Goal: Information Seeking & Learning: Get advice/opinions

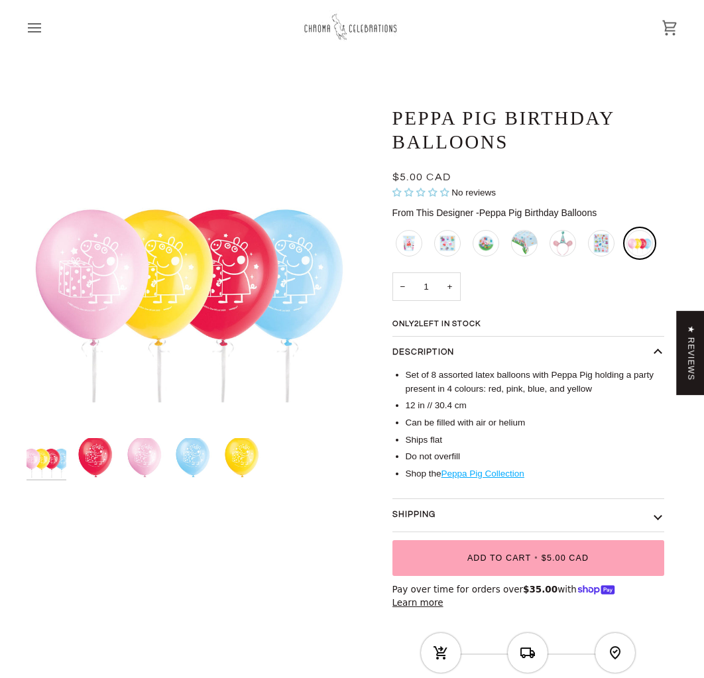
click at [475, 194] on span "No reviews" at bounding box center [474, 193] width 44 height 10
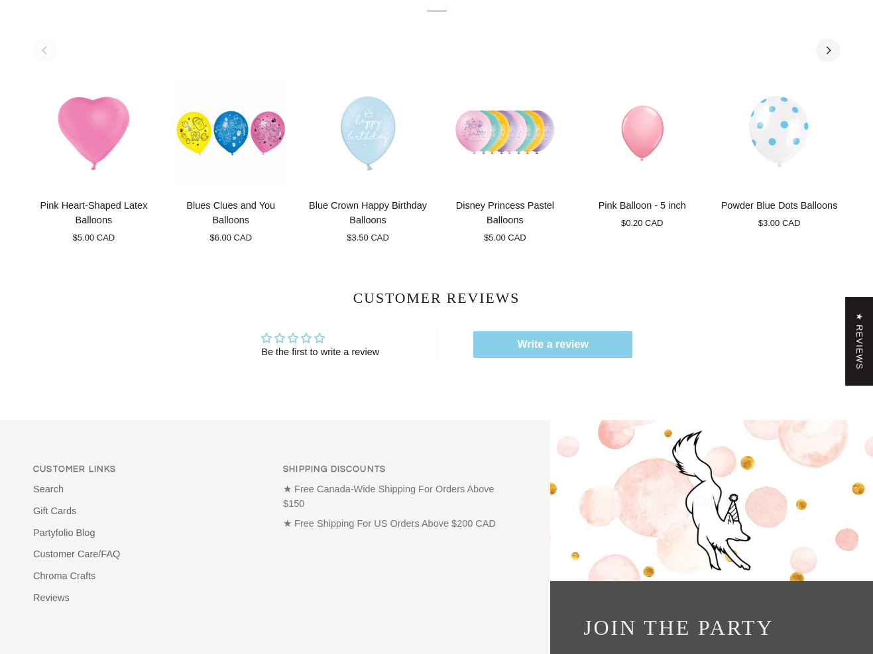
scroll to position [886, 0]
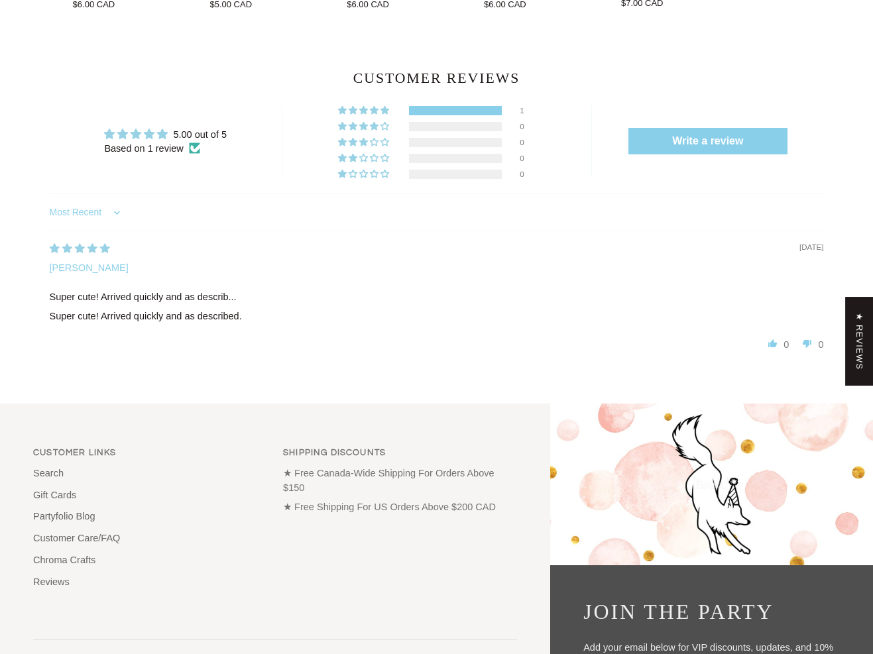
scroll to position [1107, 0]
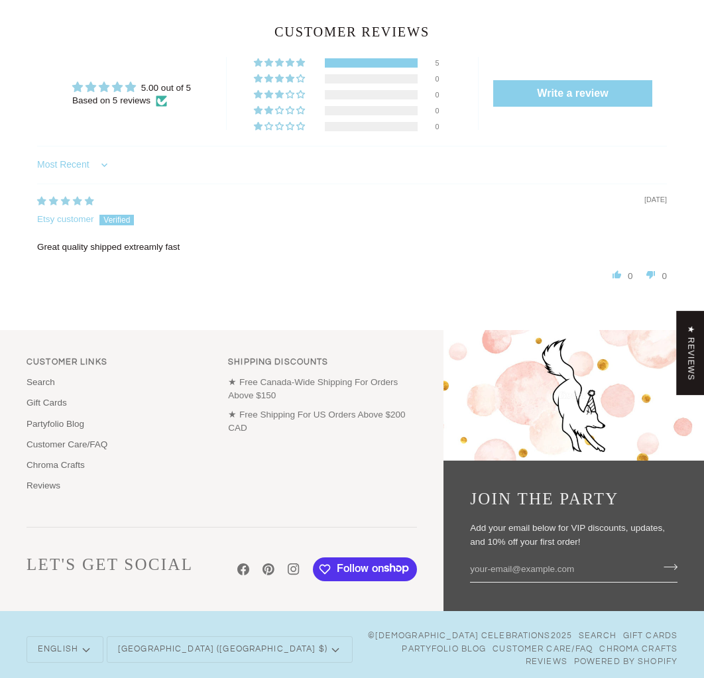
scroll to position [1034, 0]
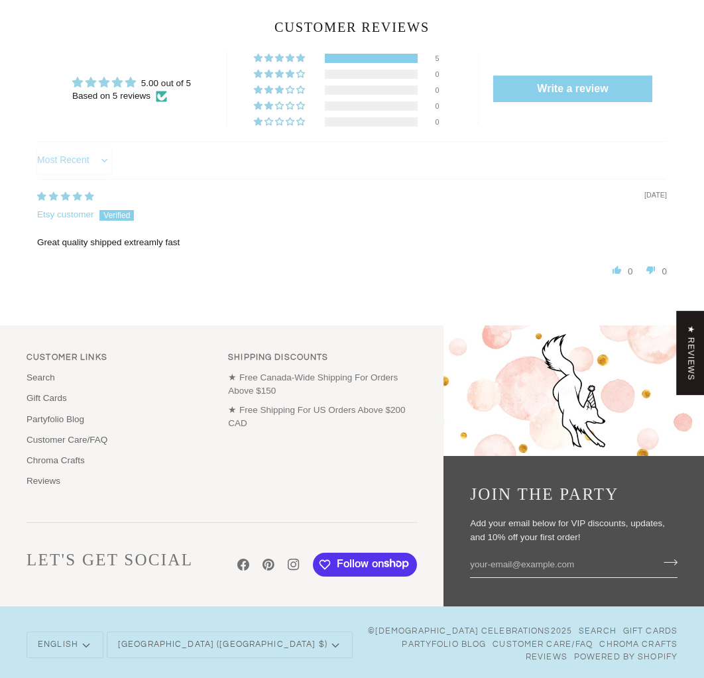
click at [83, 162] on select "Most Recent Highest Rating Lowest Rating Only Pictures Pictures First Videos Fi…" at bounding box center [74, 160] width 74 height 27
select select "highest-rating"
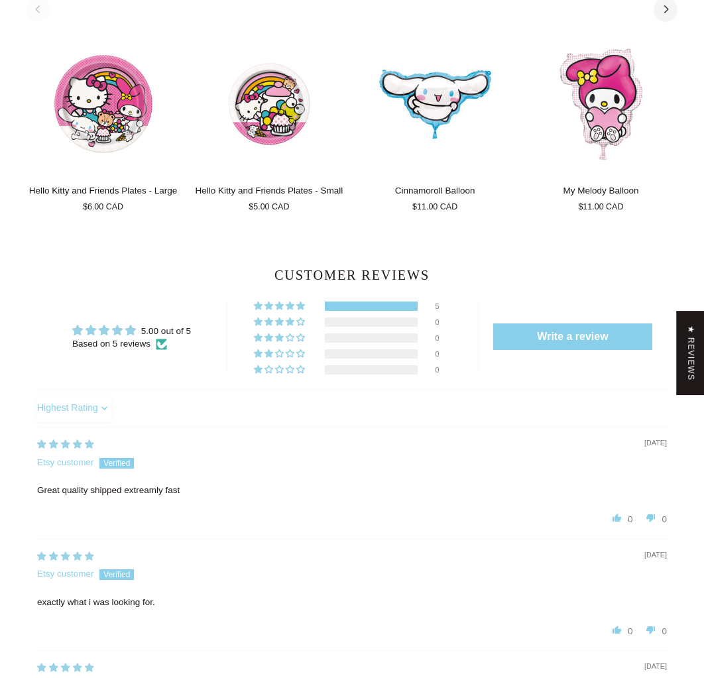
scroll to position [785, 0]
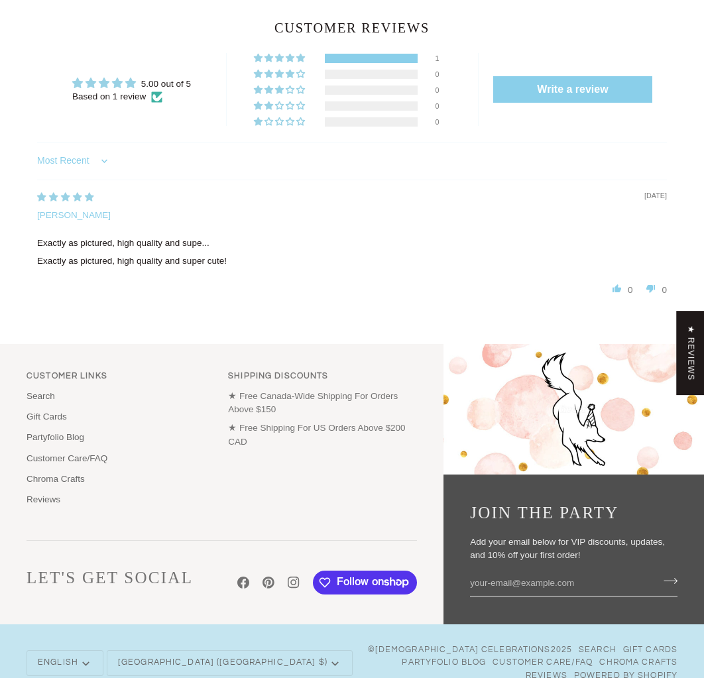
scroll to position [943, 0]
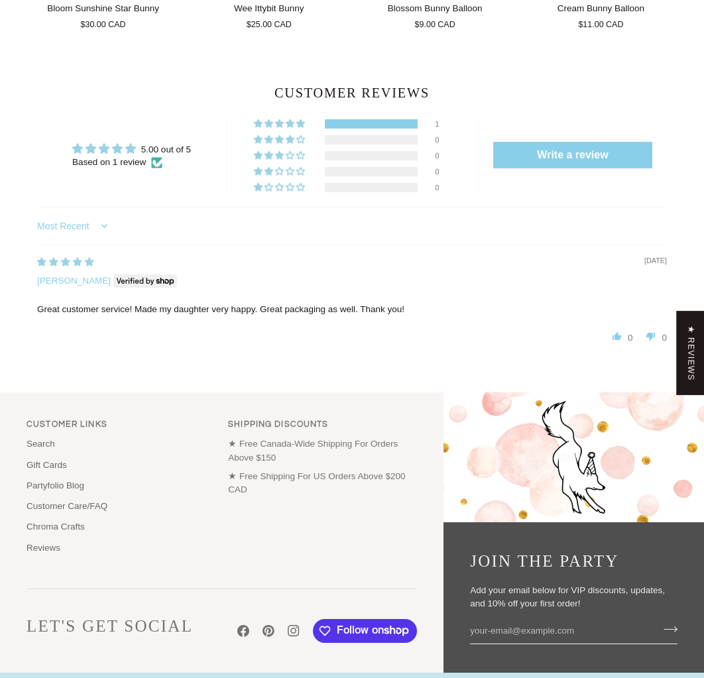
scroll to position [906, 0]
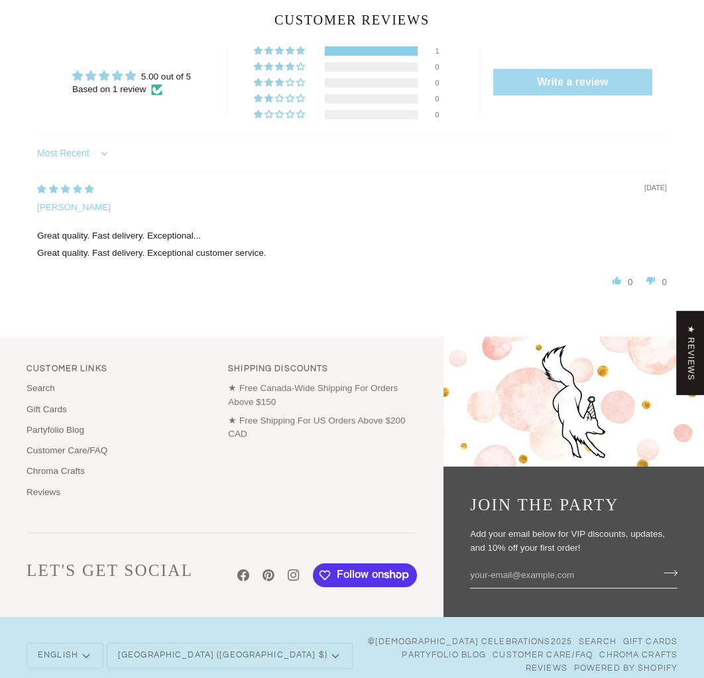
scroll to position [990, 0]
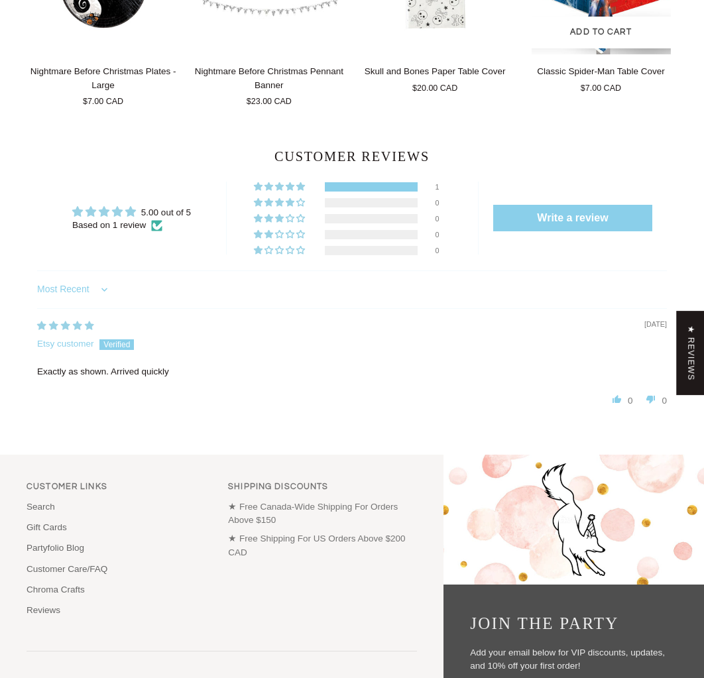
scroll to position [982, 0]
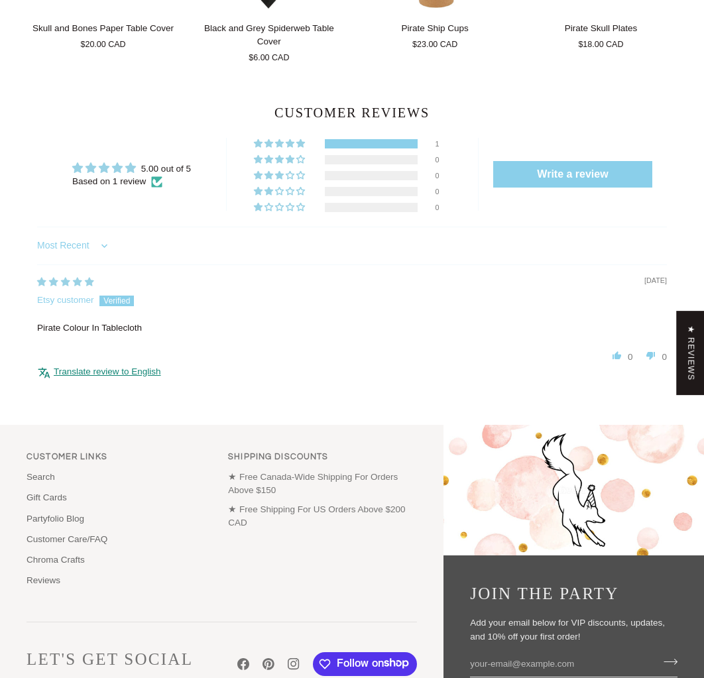
scroll to position [838, 0]
